Goal: Information Seeking & Learning: Learn about a topic

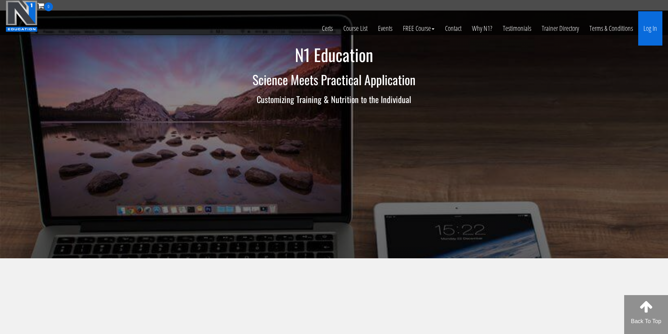
click at [657, 29] on link "Log In" at bounding box center [650, 28] width 24 height 34
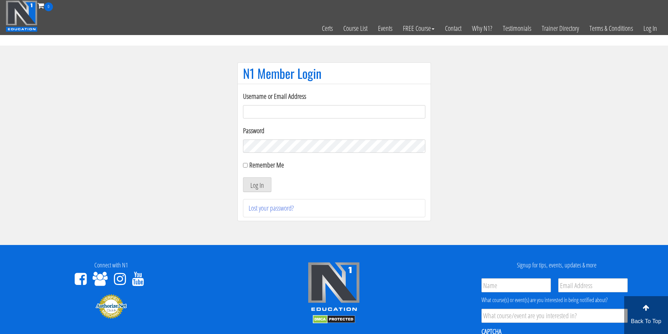
click at [268, 111] on input "Username or Email Address" at bounding box center [334, 111] width 182 height 13
type input "fmancin"
click at [243, 177] on button "Log In" at bounding box center [257, 184] width 28 height 15
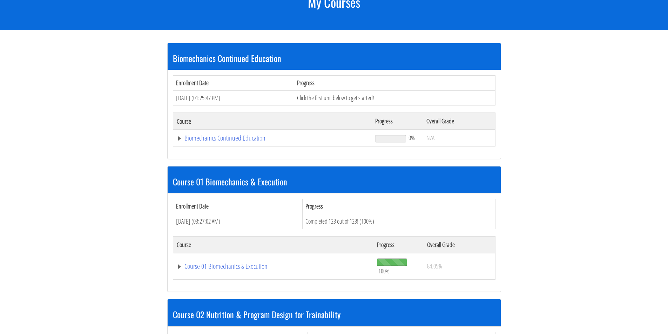
scroll to position [117, 0]
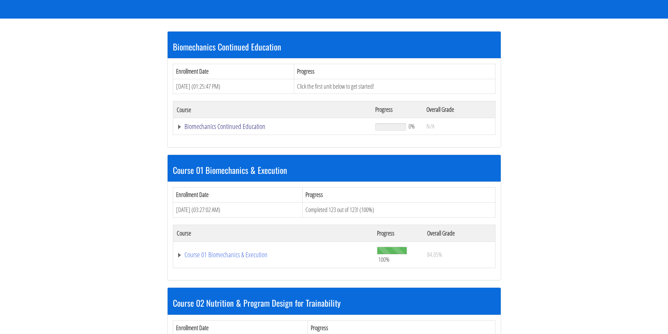
click at [246, 129] on link "Biomechanics Continued Education" at bounding box center [273, 126] width 192 height 7
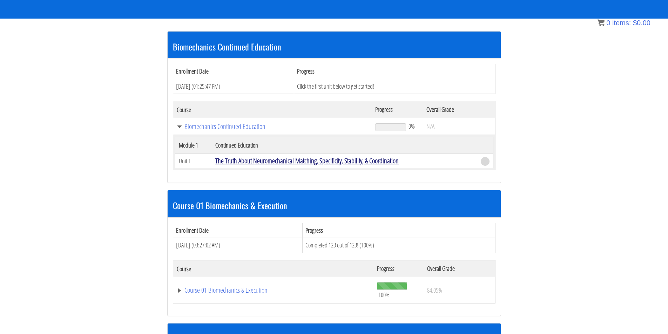
click at [313, 160] on link "The Truth About Neuromechanical Matching, Specificity, Stability, & Coordination" at bounding box center [306, 160] width 183 height 9
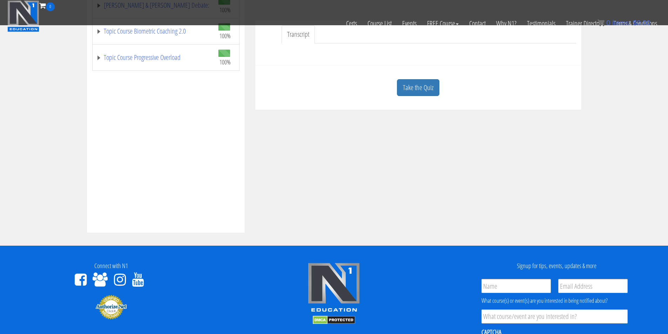
scroll to position [234, 0]
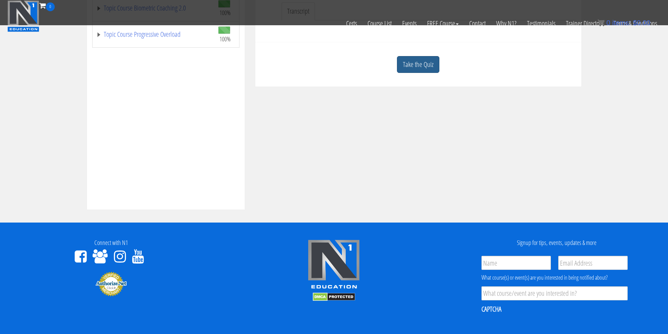
click at [408, 70] on link "Take the Quiz" at bounding box center [418, 64] width 42 height 17
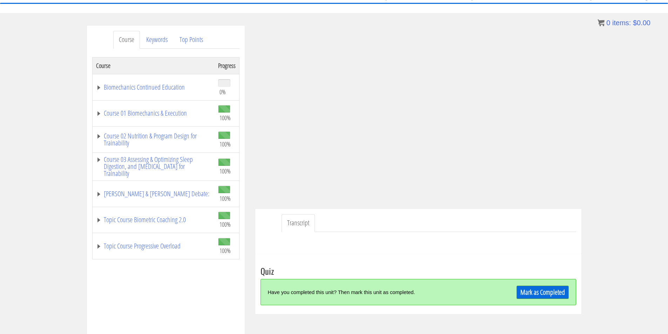
scroll to position [68, 0]
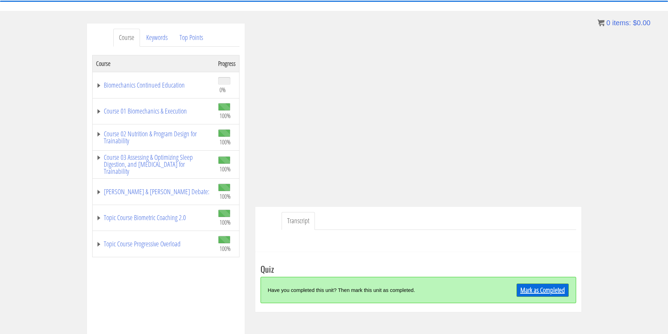
click at [548, 291] on link "Mark as Completed" at bounding box center [543, 290] width 52 height 13
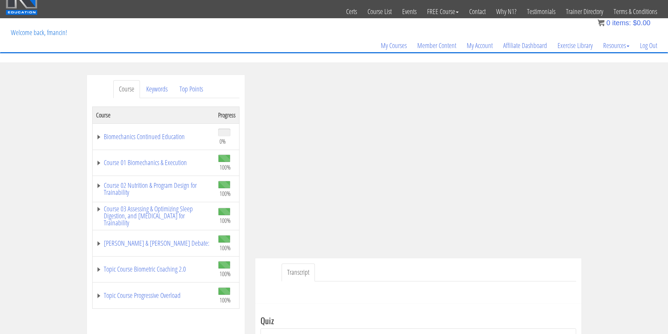
scroll to position [0, 0]
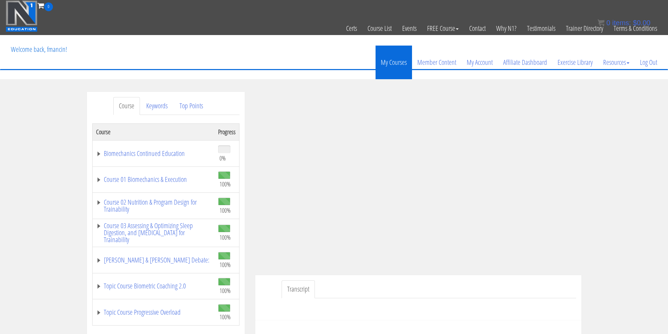
click at [397, 62] on link "My Courses" at bounding box center [394, 63] width 36 height 34
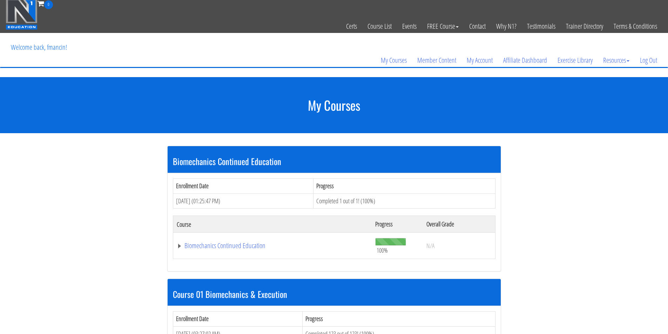
scroll to position [1, 0]
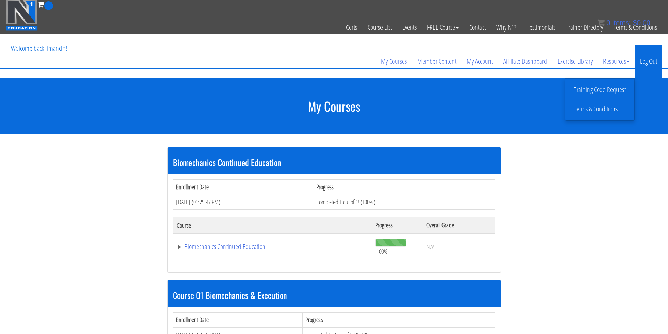
click at [654, 63] on link "Log Out" at bounding box center [649, 62] width 28 height 34
